Goal: Task Accomplishment & Management: Check status

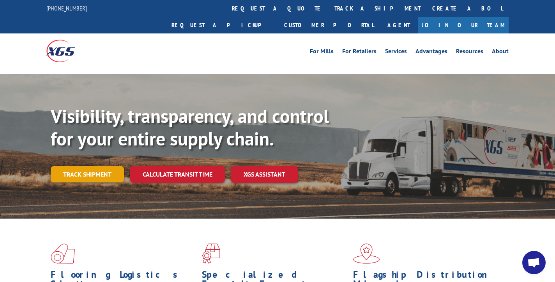
click at [80, 166] on link "Track shipment" at bounding box center [87, 174] width 73 height 16
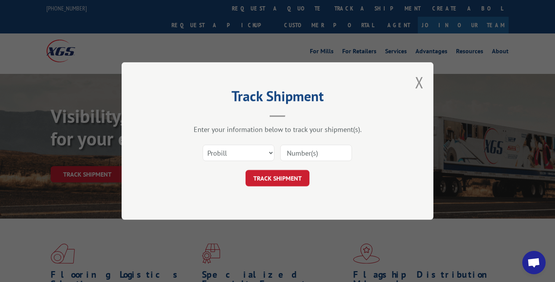
click at [296, 152] on input at bounding box center [316, 153] width 72 height 16
paste input "17402697"
type input "17402697"
click at [286, 182] on button "TRACK SHIPMENT" at bounding box center [277, 178] width 64 height 16
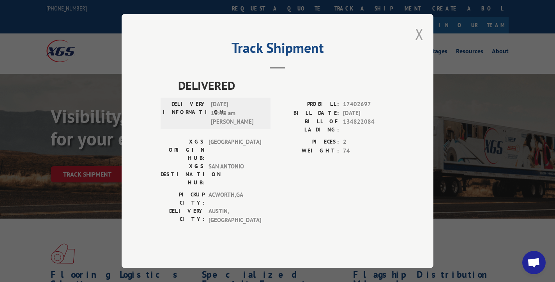
click at [418, 44] on button "Close modal" at bounding box center [419, 34] width 9 height 21
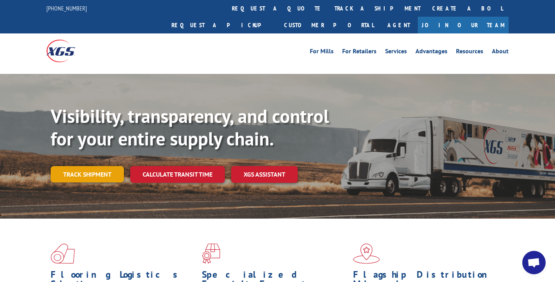
click at [98, 166] on link "Track shipment" at bounding box center [87, 174] width 73 height 16
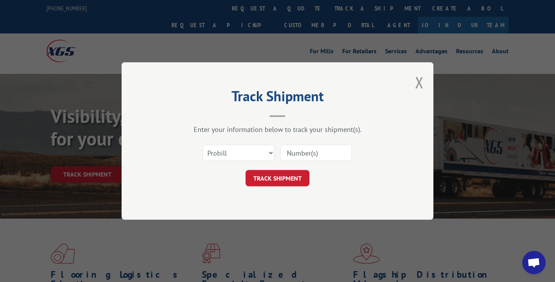
click at [312, 157] on input at bounding box center [316, 153] width 72 height 16
paste input "17402697"
type input "17402697"
click at [284, 176] on button "TRACK SHIPMENT" at bounding box center [277, 178] width 64 height 16
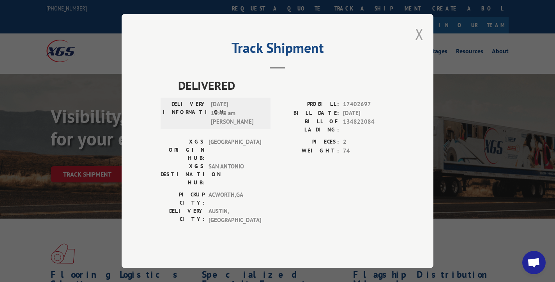
click at [422, 44] on button "Close modal" at bounding box center [419, 34] width 9 height 21
